Goal: Transaction & Acquisition: Purchase product/service

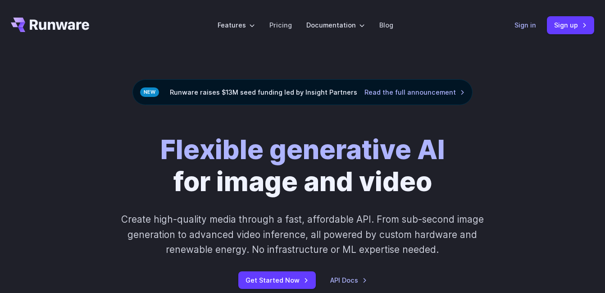
click at [532, 24] on link "Sign in" at bounding box center [525, 25] width 22 height 10
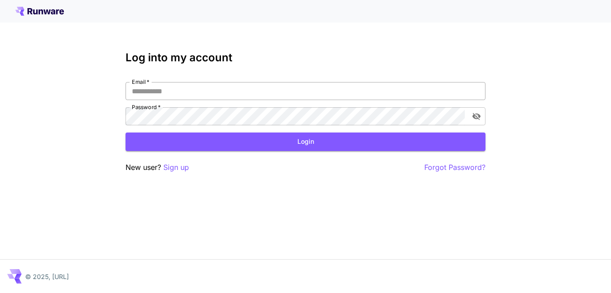
click at [222, 86] on input "Email   *" at bounding box center [306, 91] width 360 height 18
type input "**********"
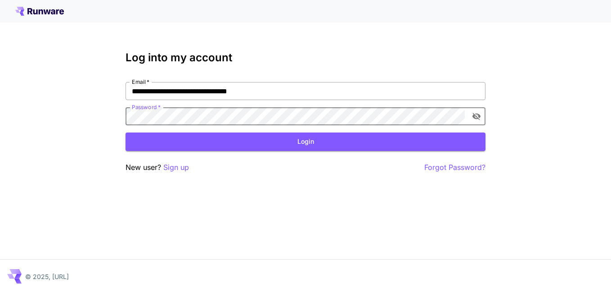
click button "Login" at bounding box center [306, 141] width 360 height 18
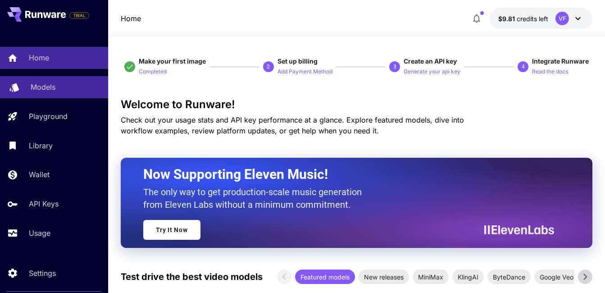
click at [44, 97] on link "Models" at bounding box center [54, 87] width 108 height 22
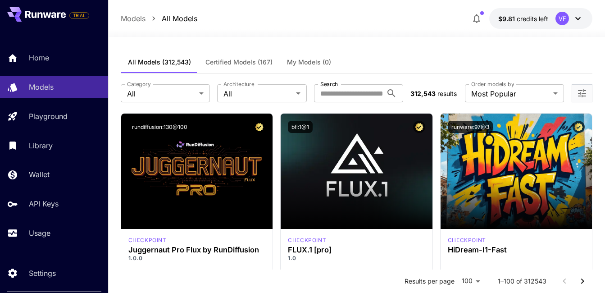
click at [532, 31] on div at bounding box center [356, 31] width 496 height 11
click at [536, 17] on span "credits left" at bounding box center [532, 19] width 32 height 8
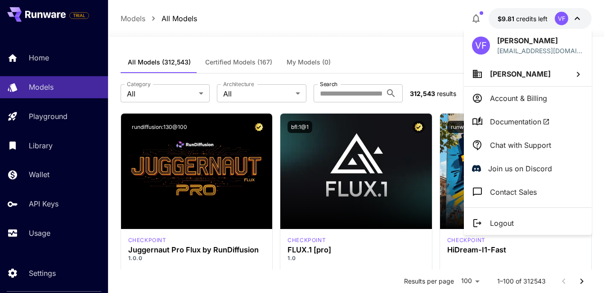
click at [536, 17] on div at bounding box center [305, 146] width 611 height 293
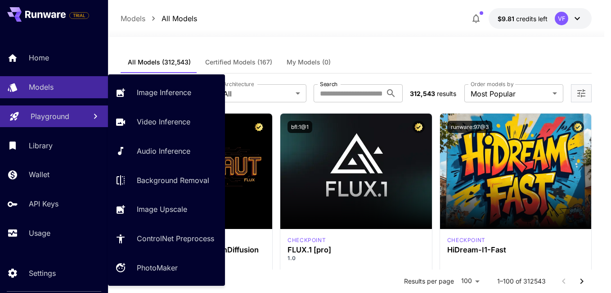
click at [40, 112] on p "Playground" at bounding box center [50, 116] width 39 height 11
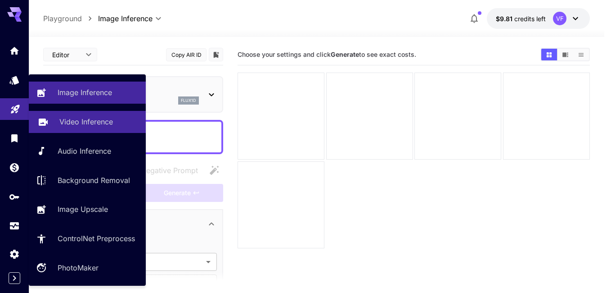
click at [60, 128] on link "Video Inference" at bounding box center [87, 122] width 117 height 22
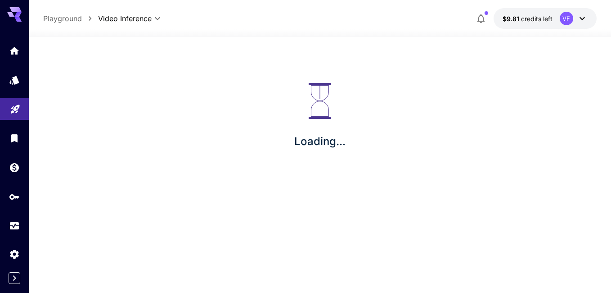
type input "**********"
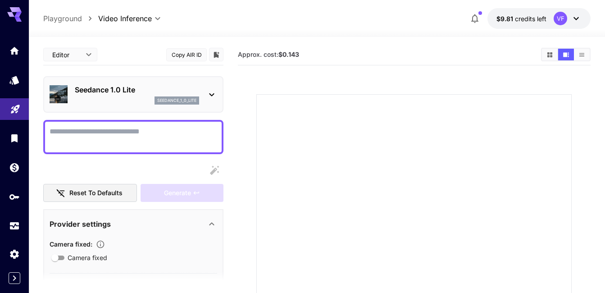
click at [161, 100] on p "seedance_1_0_lite" at bounding box center [176, 100] width 39 height 6
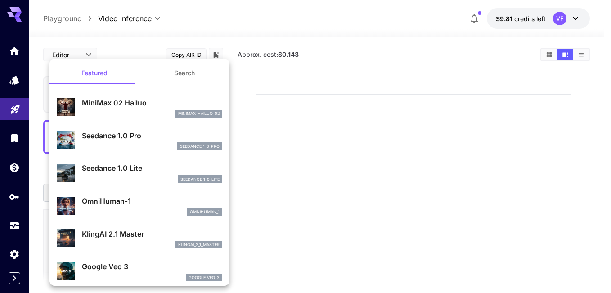
click at [310, 136] on div at bounding box center [305, 146] width 611 height 293
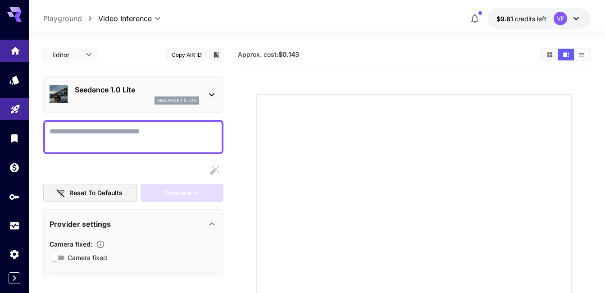
click at [8, 36] on div at bounding box center [14, 131] width 29 height 219
click at [12, 89] on link at bounding box center [14, 80] width 29 height 22
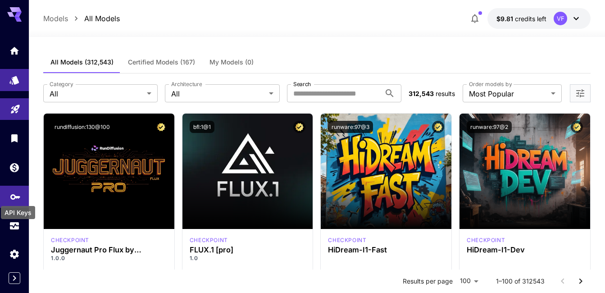
click at [15, 197] on icon "API Keys" at bounding box center [15, 193] width 11 height 11
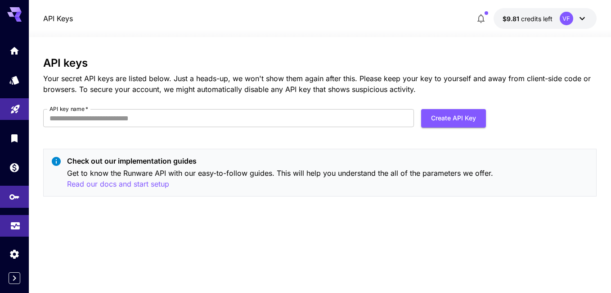
click at [9, 229] on link at bounding box center [14, 226] width 29 height 22
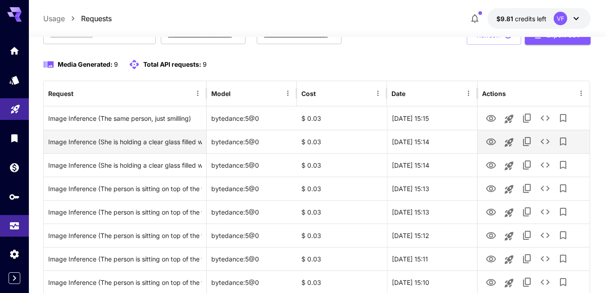
scroll to position [146, 0]
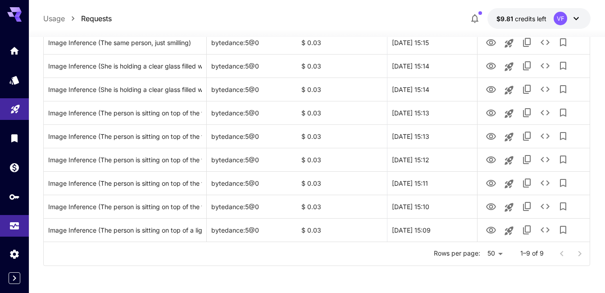
click at [505, 254] on body "**********" at bounding box center [302, 73] width 605 height 439
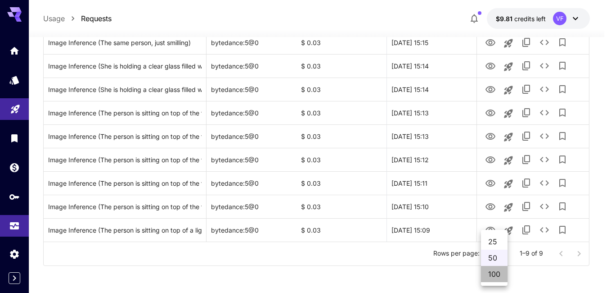
click at [498, 273] on li "100" at bounding box center [494, 274] width 27 height 16
type input "***"
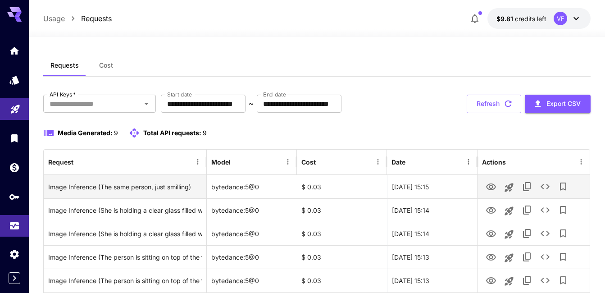
scroll to position [0, 0]
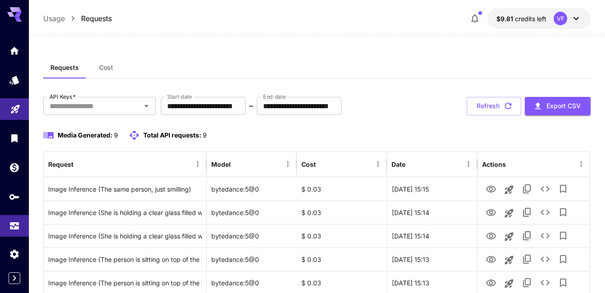
click at [12, 9] on icon at bounding box center [14, 11] width 14 height 9
click at [549, 15] on button "$9.81 credits left VF" at bounding box center [538, 18] width 103 height 21
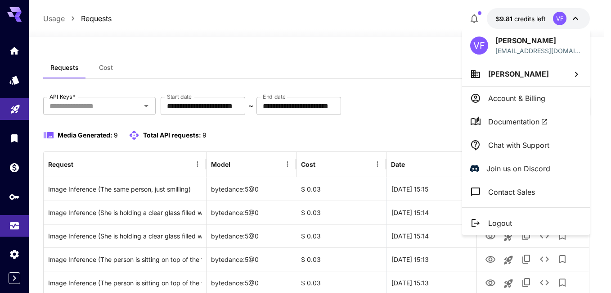
click at [549, 15] on div at bounding box center [305, 146] width 611 height 293
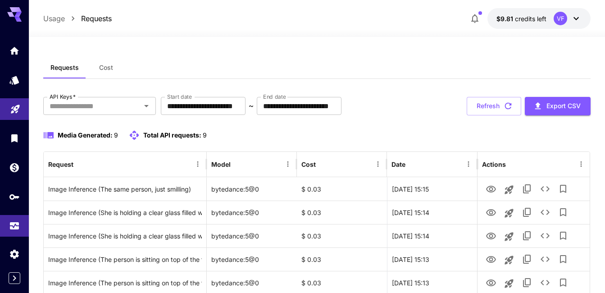
click at [5, 62] on div at bounding box center [14, 138] width 29 height 197
click at [7, 61] on link at bounding box center [14, 51] width 29 height 22
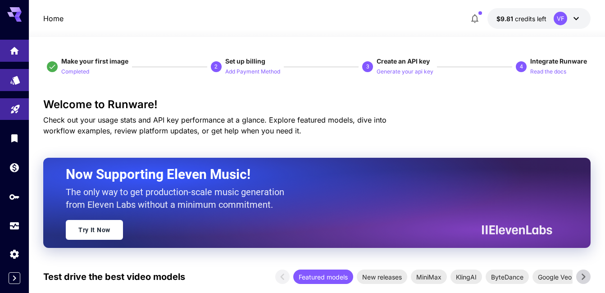
click at [12, 88] on link at bounding box center [14, 80] width 29 height 22
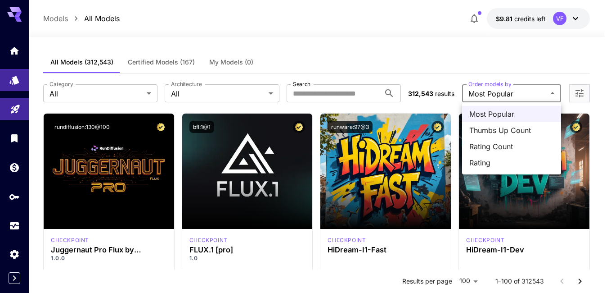
click at [350, 67] on div at bounding box center [305, 146] width 611 height 293
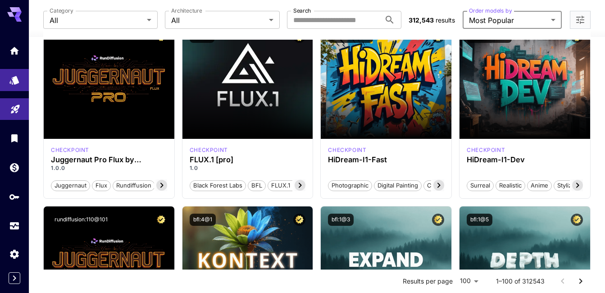
scroll to position [45, 0]
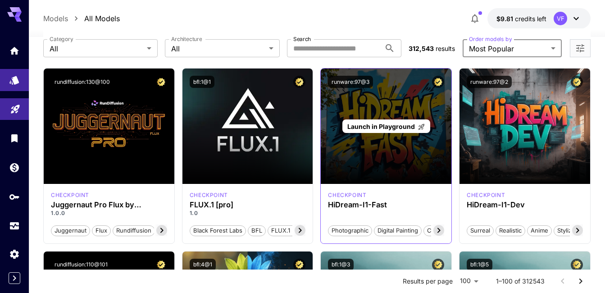
click at [362, 126] on span "Launch in Playground" at bounding box center [381, 126] width 68 height 8
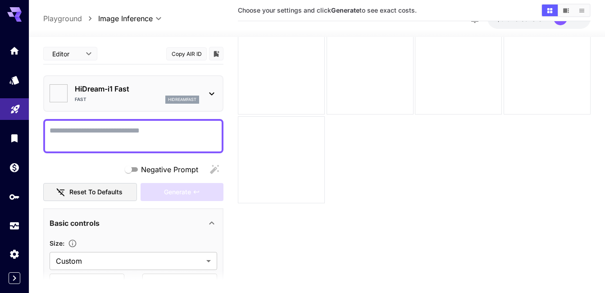
type input "*******"
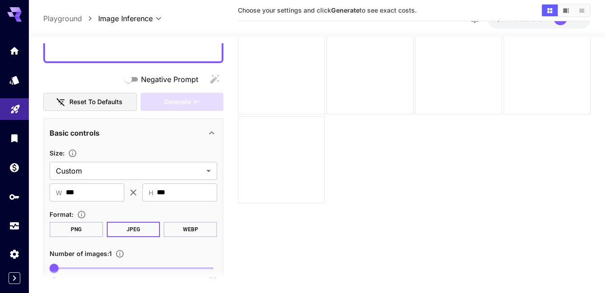
scroll to position [253, 0]
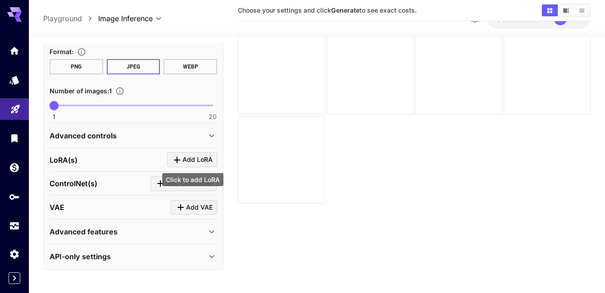
click at [176, 166] on button "Add LoRA" at bounding box center [192, 159] width 50 height 15
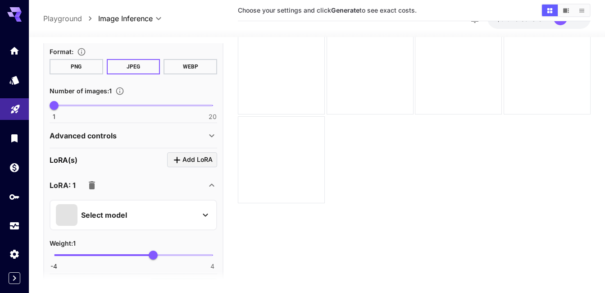
click at [142, 212] on div "Select model" at bounding box center [126, 214] width 140 height 22
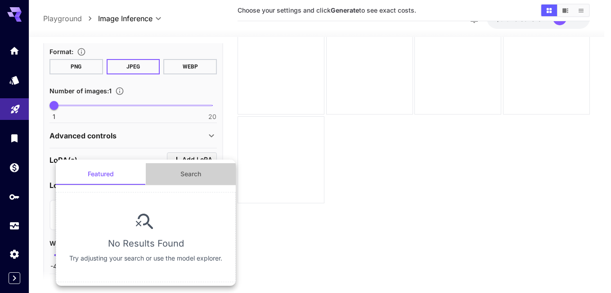
click at [184, 170] on button "Search" at bounding box center [191, 174] width 90 height 22
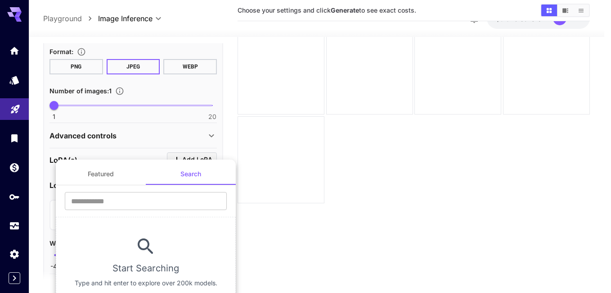
click at [294, 188] on div at bounding box center [305, 146] width 611 height 293
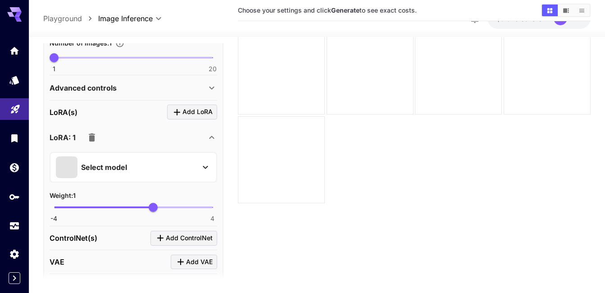
scroll to position [343, 0]
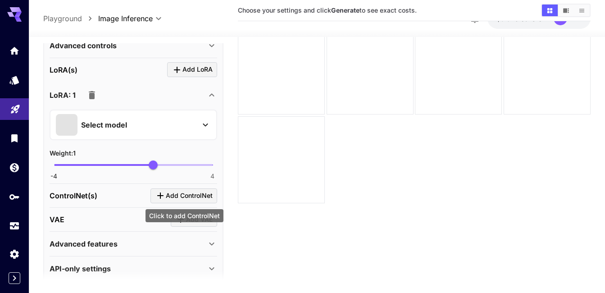
click at [197, 202] on button "Add ControlNet" at bounding box center [183, 195] width 67 height 15
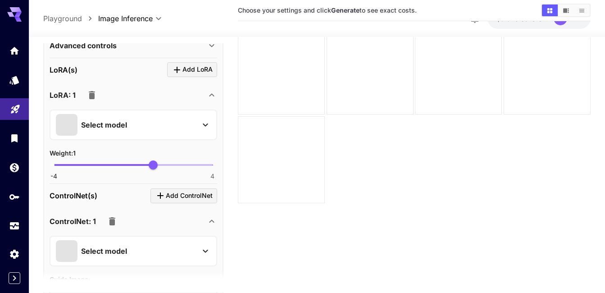
click at [135, 241] on div "Select model" at bounding box center [126, 250] width 140 height 22
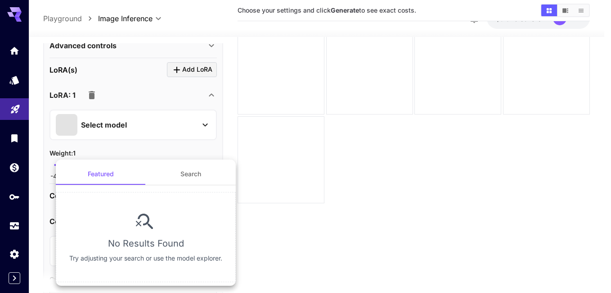
click at [14, 161] on div at bounding box center [305, 146] width 611 height 293
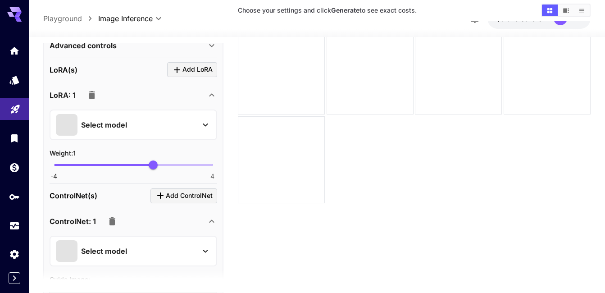
click at [15, 173] on link at bounding box center [14, 167] width 29 height 22
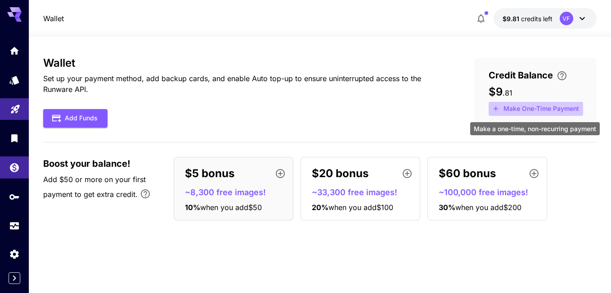
click at [513, 113] on button "Make One-Time Payment" at bounding box center [536, 109] width 95 height 14
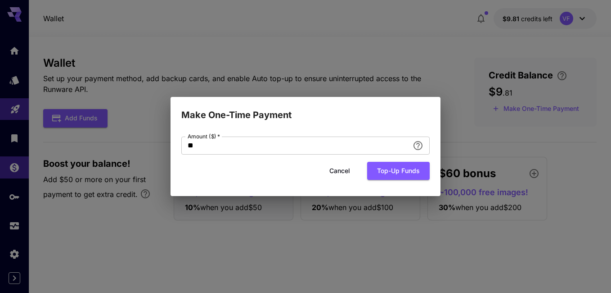
click at [513, 113] on div "Make One-Time Payment Amount ($)   * ** Amount ($)   * Cancel Top-up funds" at bounding box center [305, 146] width 611 height 293
click at [347, 169] on button "Cancel" at bounding box center [340, 171] width 41 height 18
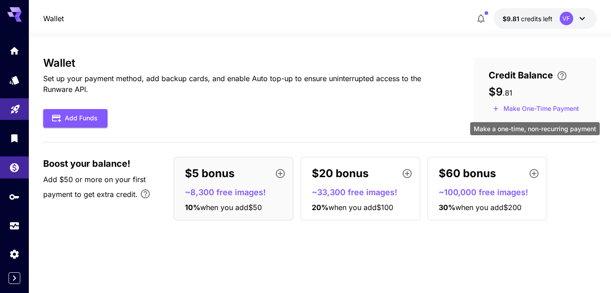
click at [565, 111] on button "Make One-Time Payment" at bounding box center [536, 109] width 95 height 14
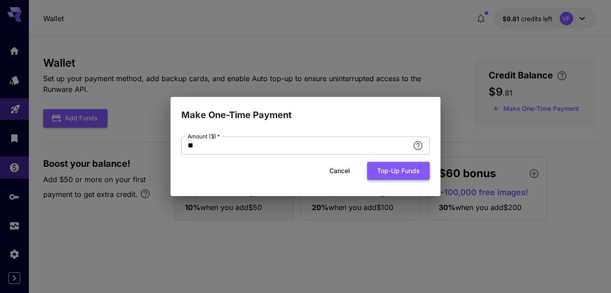
click at [411, 176] on button "Top-up funds" at bounding box center [398, 171] width 63 height 18
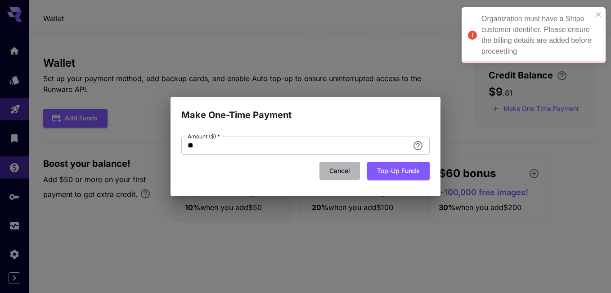
click at [354, 162] on button "Cancel" at bounding box center [340, 171] width 41 height 18
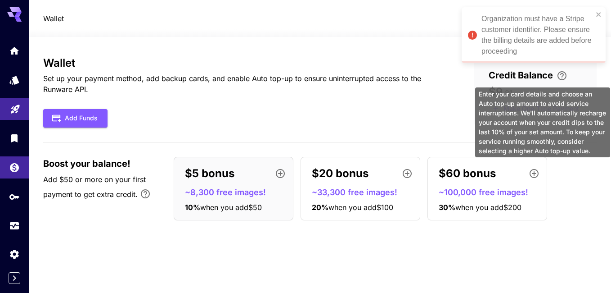
click at [559, 79] on icon "\a Enter your card details and choose an Auto top-up amount to avoid service in…" at bounding box center [562, 75] width 11 height 11
